Goal: Information Seeking & Learning: Compare options

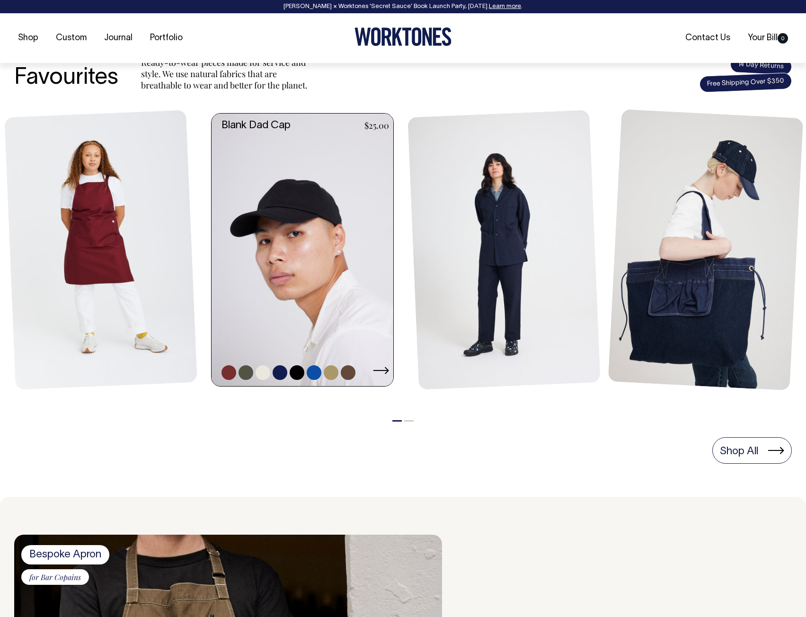
scroll to position [379, 0]
click at [289, 256] on link at bounding box center [305, 249] width 187 height 273
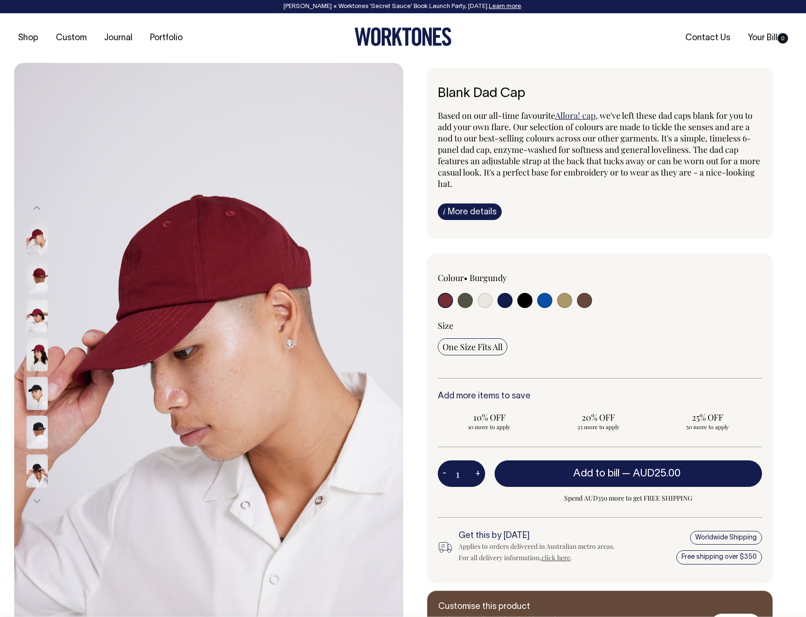
click at [566, 299] on input "radio" at bounding box center [564, 300] width 15 height 15
radio input "true"
select select "Washed Khaki"
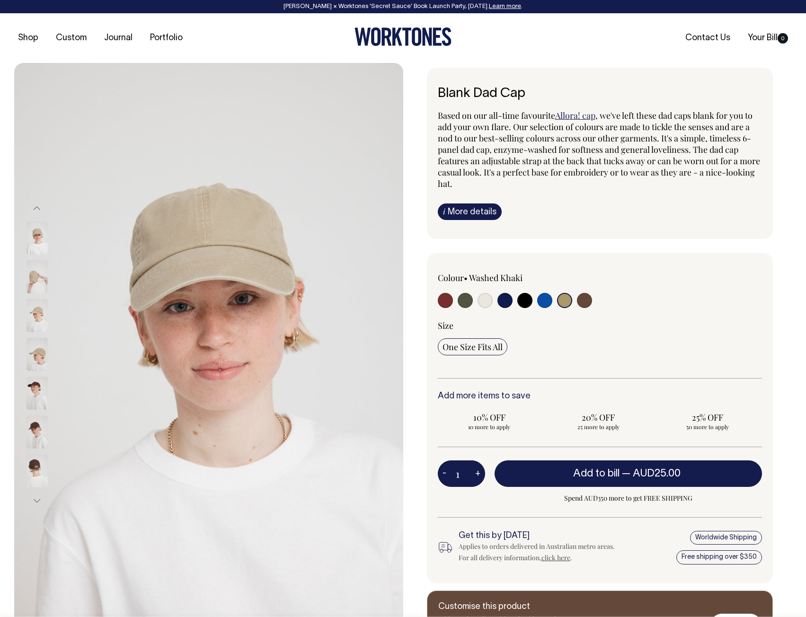
click at [543, 301] on input "radio" at bounding box center [544, 300] width 15 height 15
radio input "true"
select select "Worker Blue"
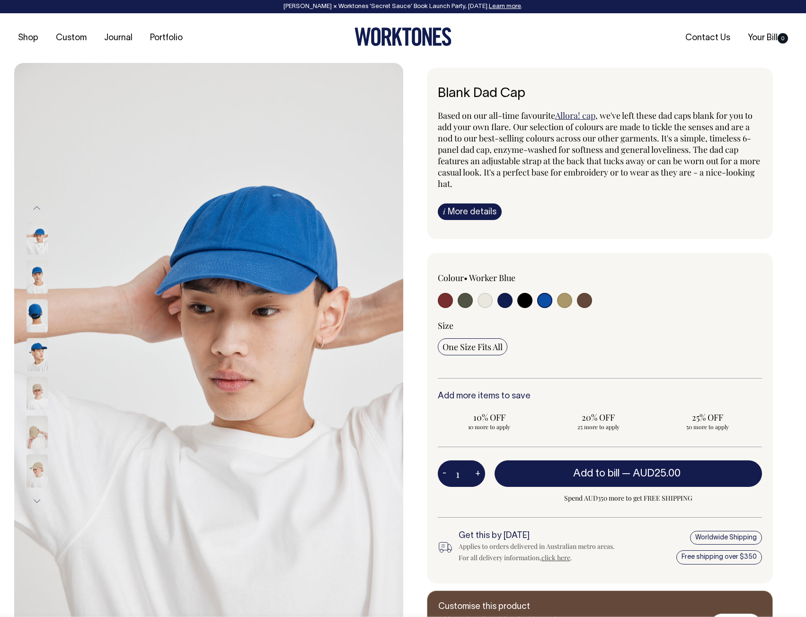
click at [524, 301] on input "radio" at bounding box center [524, 300] width 15 height 15
radio input "true"
select select "Black"
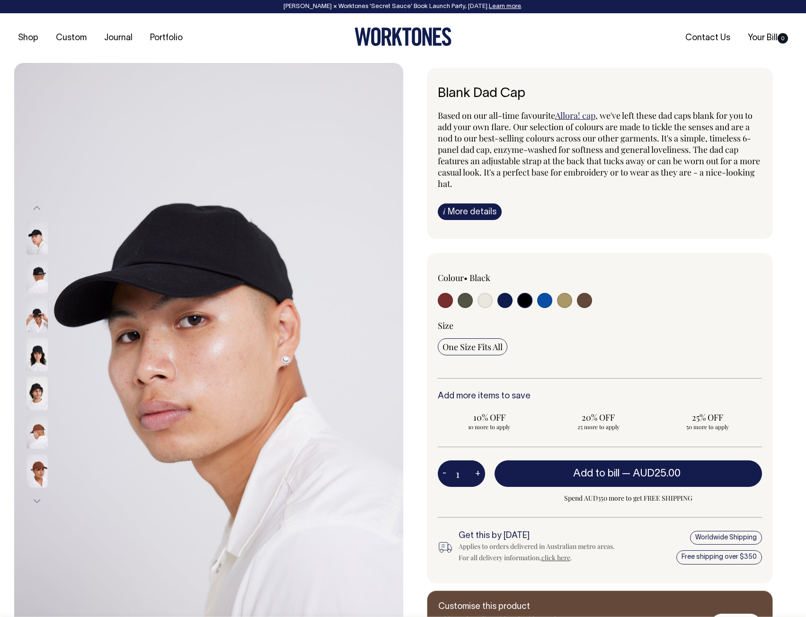
click at [497, 301] on label at bounding box center [504, 302] width 15 height 18
click at [497, 301] on input "radio" at bounding box center [504, 300] width 15 height 15
radio input "true"
select select "Dark Navy"
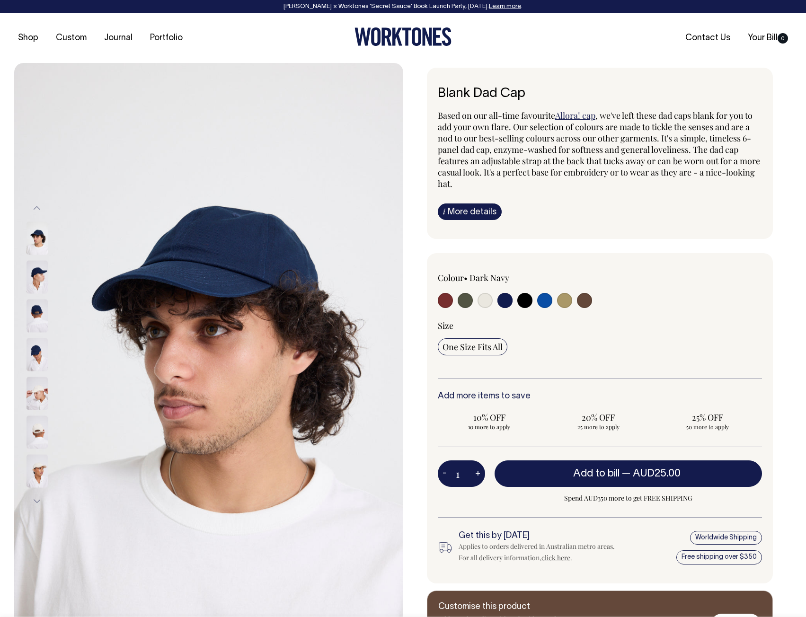
click at [482, 301] on input "radio" at bounding box center [485, 300] width 15 height 15
radio input "true"
select select "Natural"
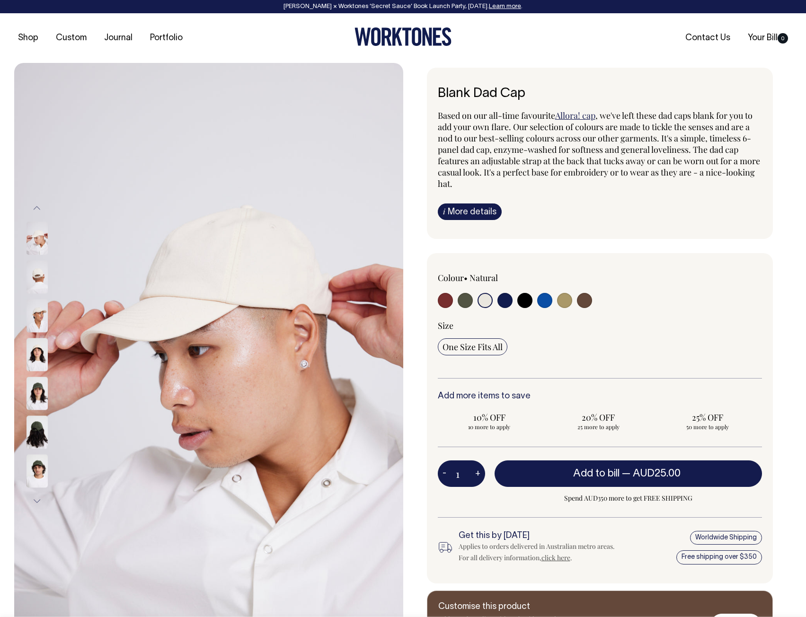
click at [460, 300] on input "radio" at bounding box center [465, 300] width 15 height 15
radio input "true"
select select "Olive"
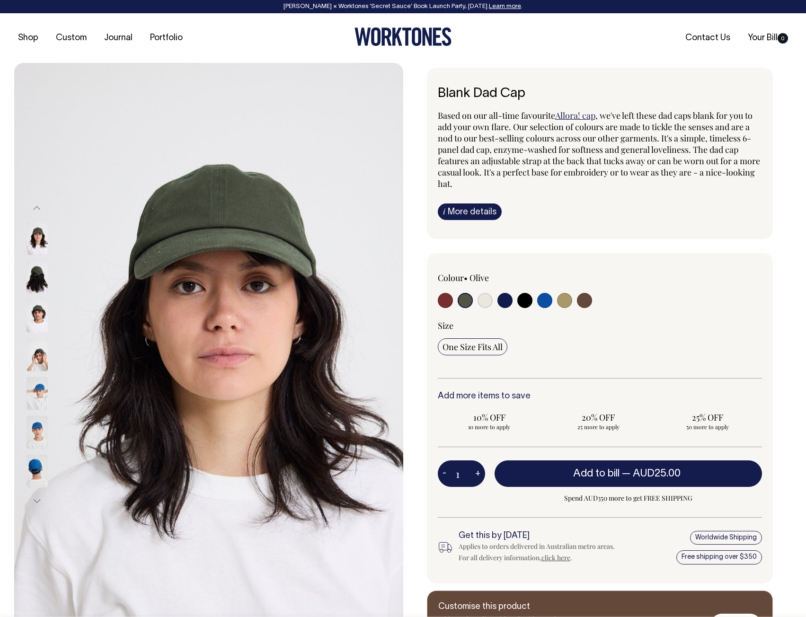
click at [439, 301] on input "radio" at bounding box center [445, 300] width 15 height 15
radio input "true"
select select "Burgundy"
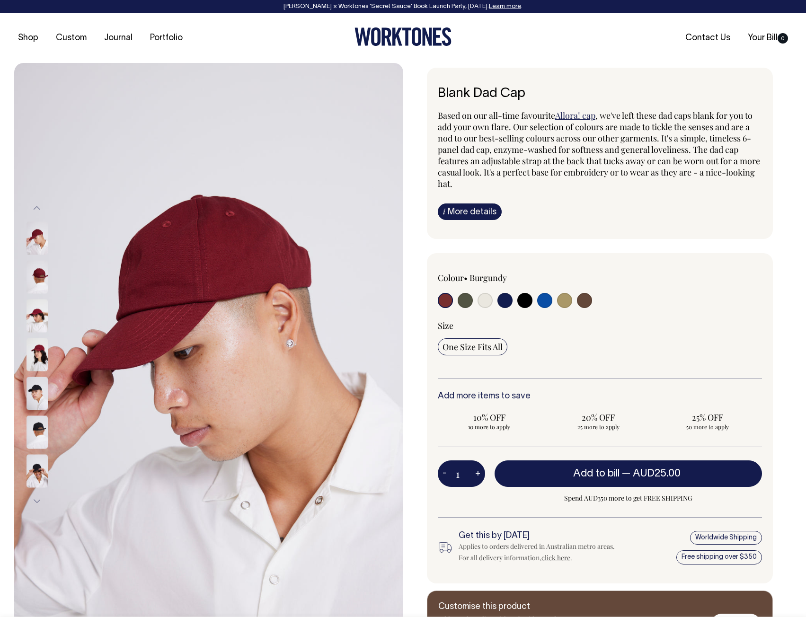
click at [584, 300] on input "radio" at bounding box center [584, 300] width 15 height 15
radio input "true"
select select "Espresso"
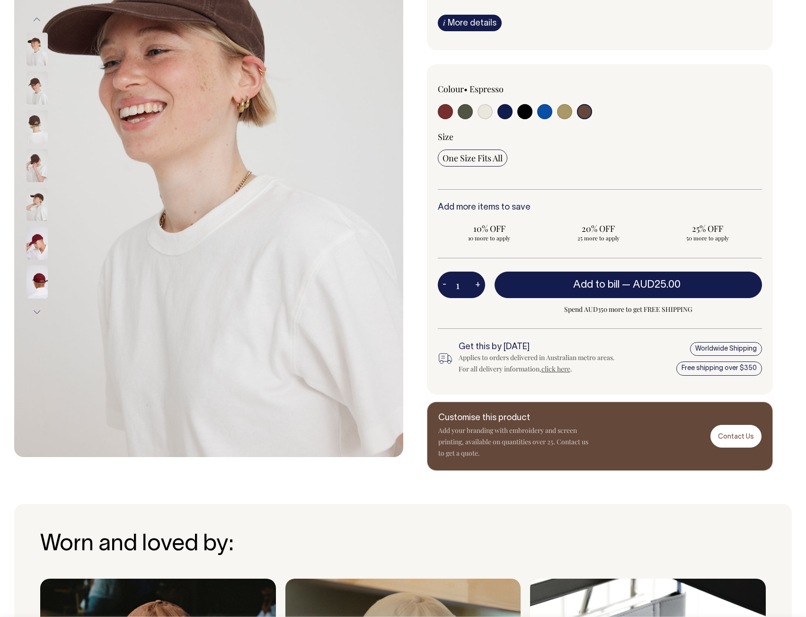
scroll to position [189, 0]
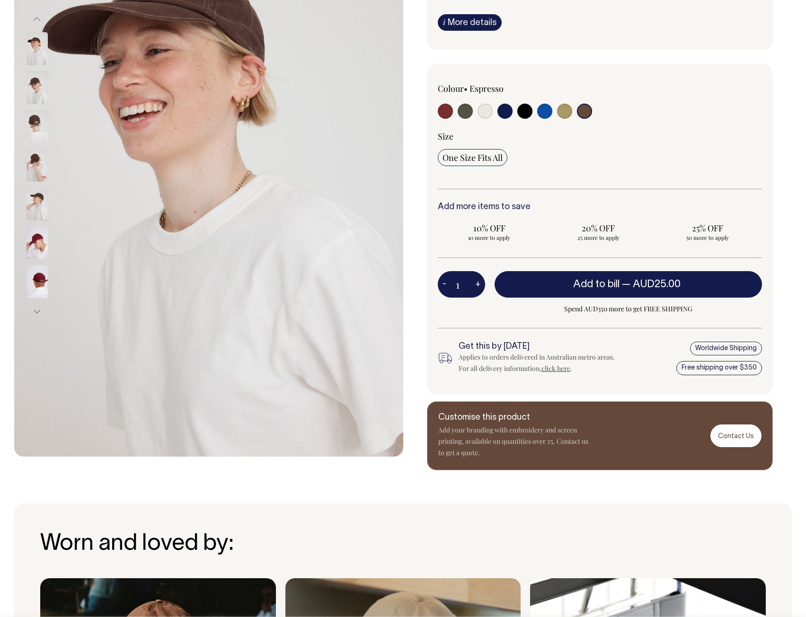
click at [585, 437] on p "Add your branding with embroidery and screen printing, available on quantities …" at bounding box center [513, 442] width 151 height 34
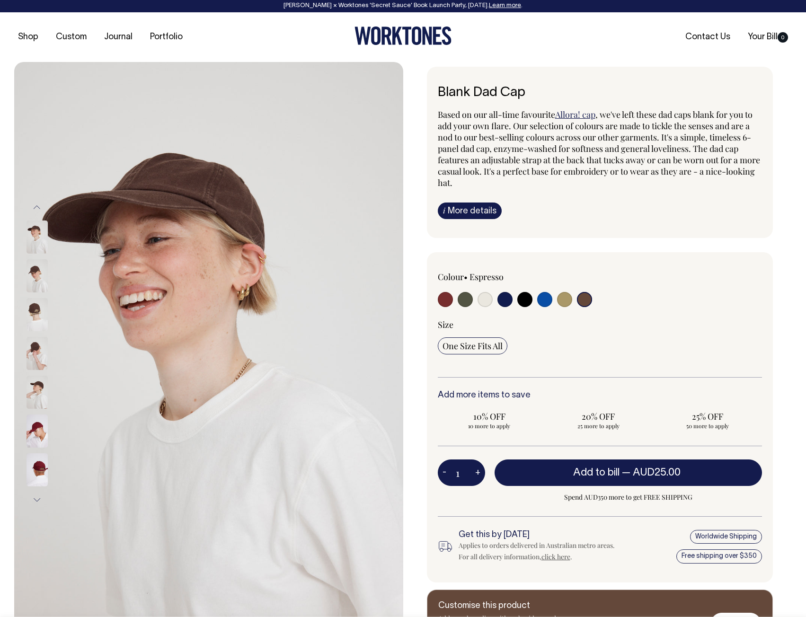
scroll to position [0, 0]
